Goal: Task Accomplishment & Management: Use online tool/utility

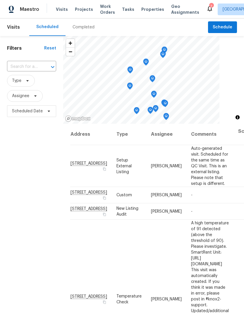
click at [27, 66] on input "text" at bounding box center [23, 66] width 33 height 9
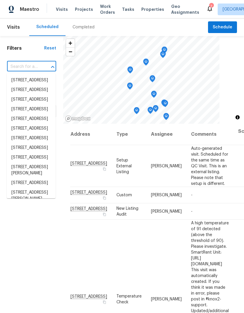
click at [21, 68] on input "text" at bounding box center [23, 66] width 33 height 9
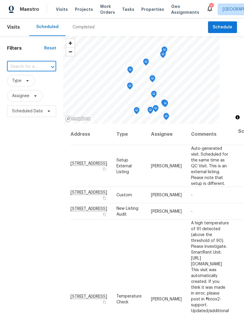
paste input "[STREET_ADDRESS]"
type input "5708 Baltimore D"
click at [18, 83] on li "5708 Baltimore Dr Unit 390, La Mesa, CA 91942" at bounding box center [31, 80] width 49 height 10
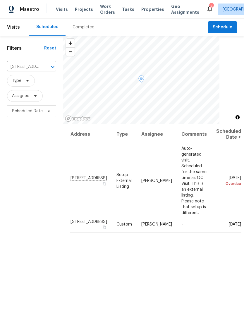
click at [0, 0] on icon at bounding box center [0, 0] width 0 height 0
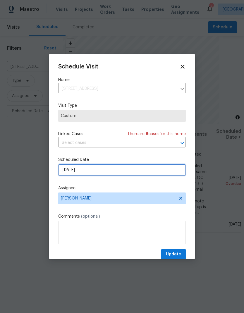
click at [74, 172] on input "[DATE]" at bounding box center [121, 170] width 127 height 12
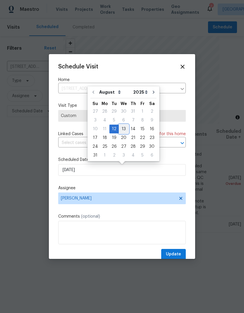
click at [121, 127] on div "13" at bounding box center [124, 129] width 10 height 8
type input "8/13/2025"
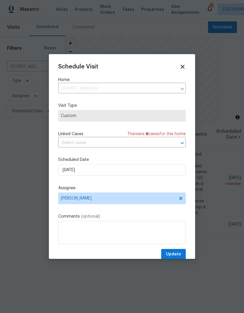
click at [172, 249] on div "Schedule Visit Home 5708 Baltimore Dr Unit 390, La Mesa, CA 91942 ​ Visit Type …" at bounding box center [121, 161] width 127 height 196
click at [172, 256] on span "Update" at bounding box center [173, 253] width 15 height 7
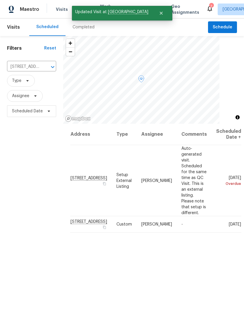
click at [0, 0] on icon at bounding box center [0, 0] width 0 height 0
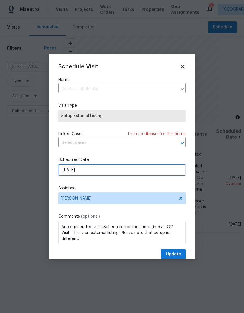
click at [69, 174] on input "7/18/2025" at bounding box center [121, 170] width 127 height 12
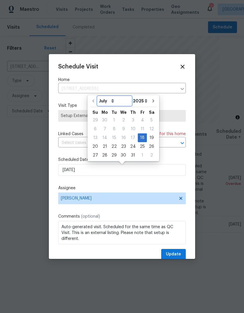
click at [107, 101] on select "July August September October November December" at bounding box center [115, 100] width 34 height 9
select select "7"
type input "8/18/2025"
select select "7"
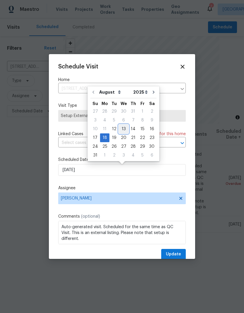
click at [120, 128] on div "13" at bounding box center [124, 129] width 10 height 8
type input "8/13/2025"
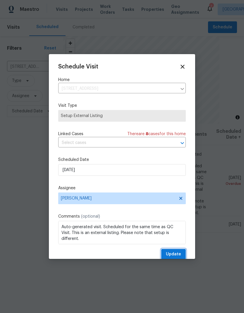
click at [165, 257] on button "Update" at bounding box center [173, 254] width 25 height 11
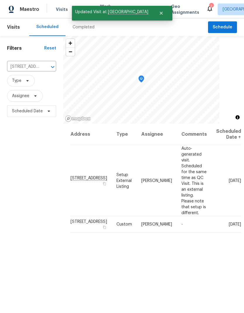
scroll to position [23, 0]
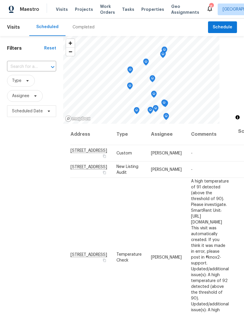
click at [141, 10] on span "Properties" at bounding box center [152, 9] width 23 height 6
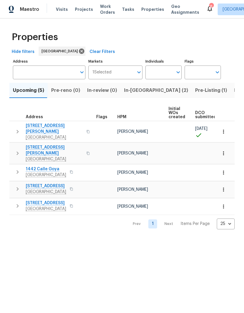
click at [191, 95] on button "Pre-Listing (1)" at bounding box center [210, 90] width 39 height 15
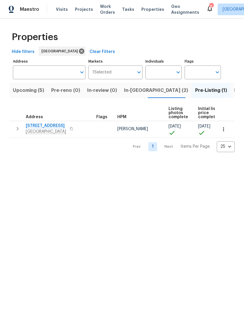
click at [134, 94] on span "In-reno (2)" at bounding box center [156, 90] width 64 height 8
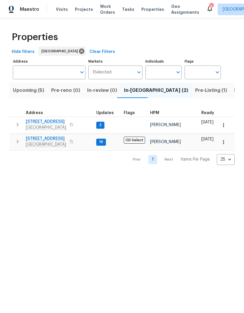
click at [50, 120] on span "5661 Lake Park Way Unit 4" at bounding box center [46, 122] width 40 height 6
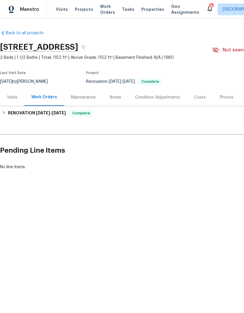
click at [222, 99] on div "Photos" at bounding box center [226, 97] width 14 height 6
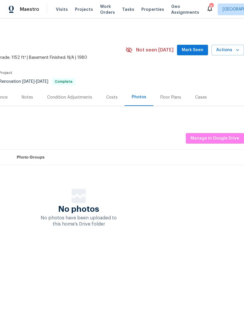
scroll to position [0, 87]
click at [213, 136] on span "Manage in Google Drive" at bounding box center [214, 138] width 49 height 7
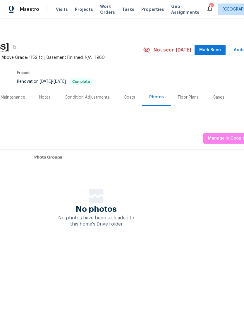
scroll to position [0, 71]
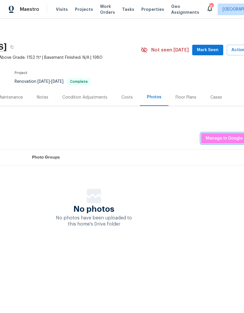
click at [221, 137] on span "Manage in Google Drive" at bounding box center [229, 138] width 49 height 7
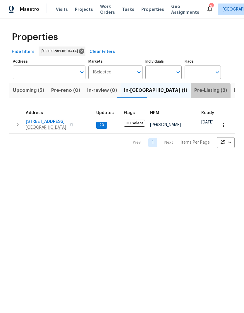
click at [194, 93] on span "Pre-Listing (2)" at bounding box center [210, 90] width 33 height 8
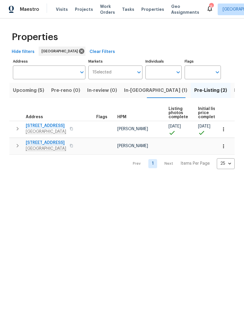
click at [39, 130] on span "[GEOGRAPHIC_DATA]" at bounding box center [46, 132] width 40 height 6
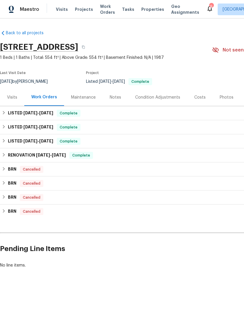
click at [225, 97] on div "Photos" at bounding box center [226, 97] width 14 height 6
